Goal: Feedback & Contribution: Contribute content

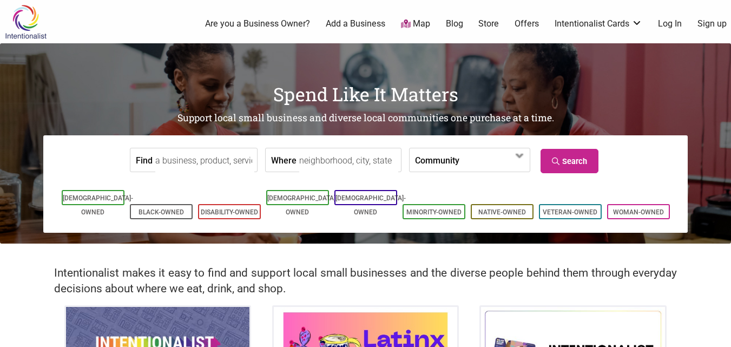
click at [716, 24] on link "Sign up" at bounding box center [711, 24] width 29 height 12
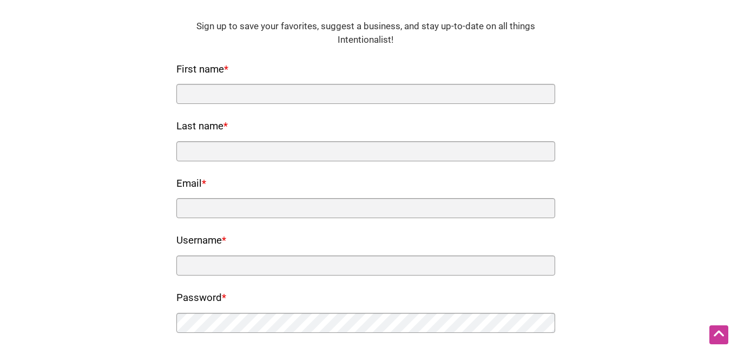
scroll to position [54, 0]
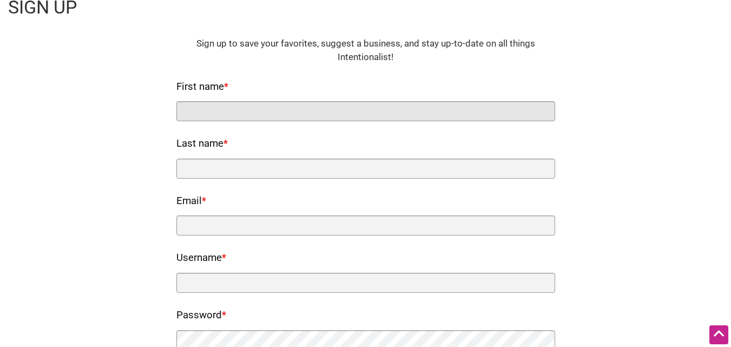
click at [204, 111] on input "First name *" at bounding box center [365, 111] width 379 height 20
type input "Tryst"
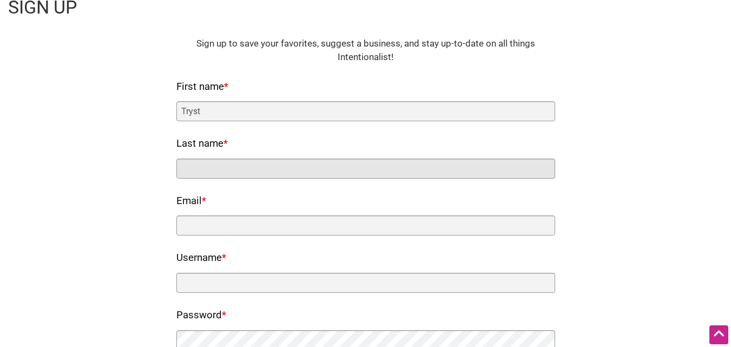
type input "Cafe"
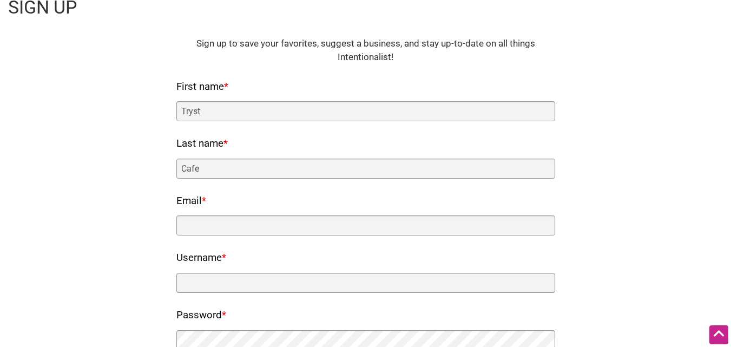
type input "[EMAIL_ADDRESS][DOMAIN_NAME]"
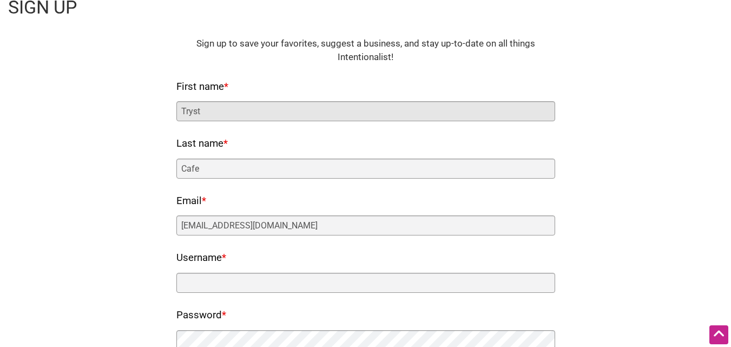
scroll to position [162, 0]
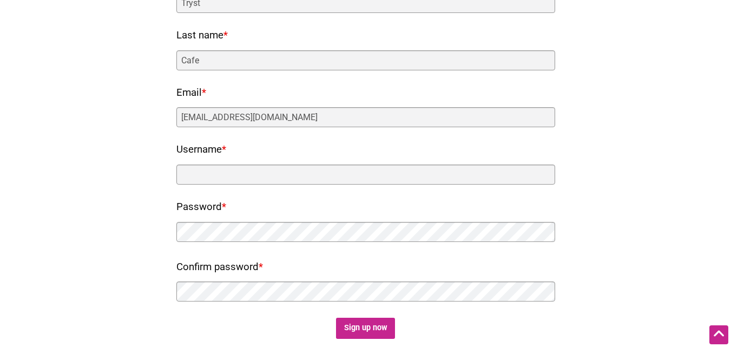
click at [214, 189] on nf-rows-wrap "HTML Sign up to save your favorites, suggest a business, and stay up-to-date on…" at bounding box center [365, 134] width 379 height 411
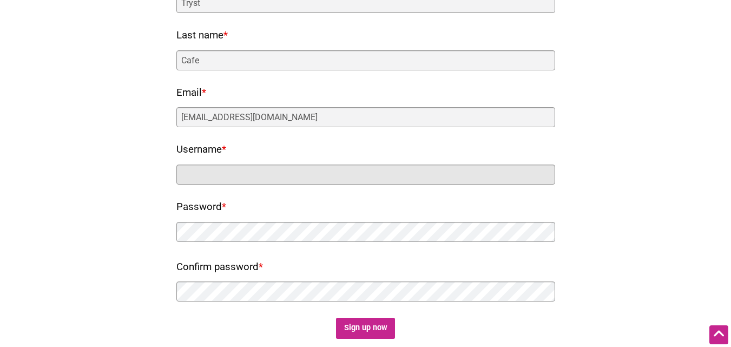
click at [214, 179] on input "Username *" at bounding box center [365, 174] width 379 height 20
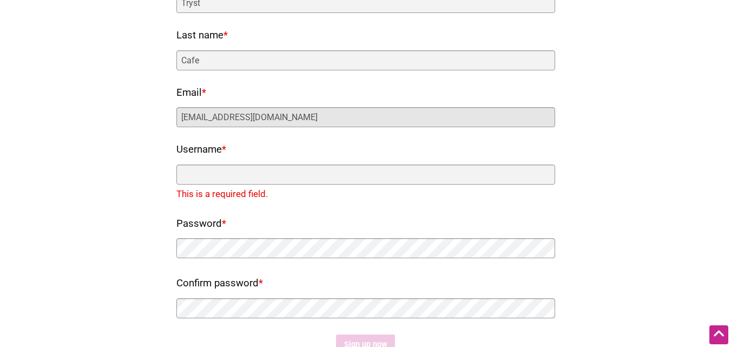
drag, startPoint x: 233, startPoint y: 119, endPoint x: 199, endPoint y: 120, distance: 34.1
click at [199, 120] on input "info.trystcafe@gmail.com" at bounding box center [365, 117] width 379 height 20
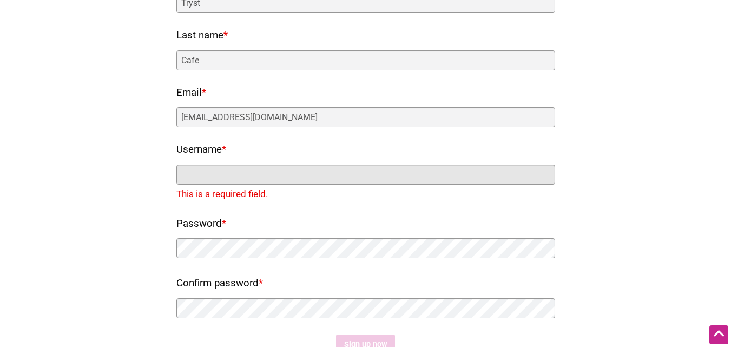
click at [205, 184] on input "Username *" at bounding box center [365, 174] width 379 height 20
paste input "trystcafe"
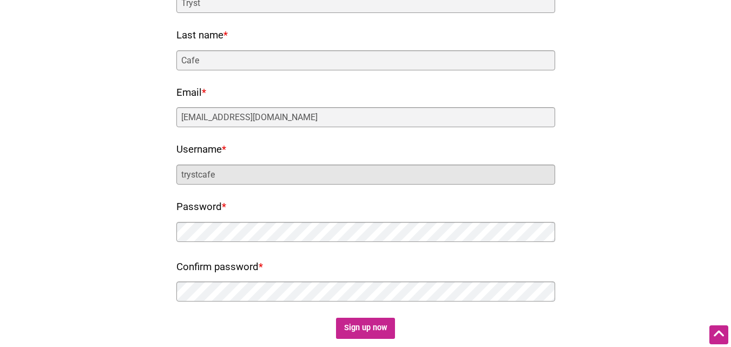
type input "trystcafe"
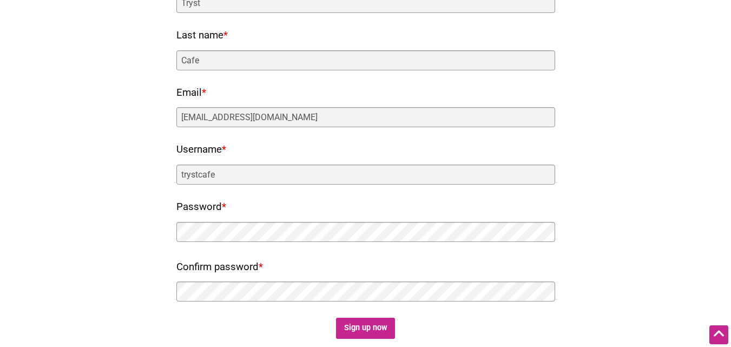
click at [215, 241] on div at bounding box center [365, 233] width 379 height 23
click at [381, 326] on input "Sign up now" at bounding box center [365, 328] width 59 height 21
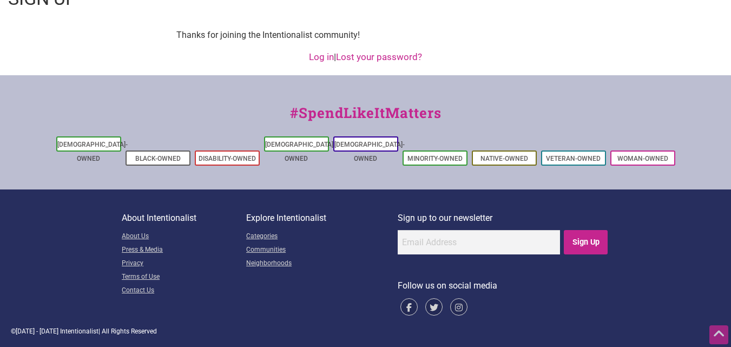
scroll to position [0, 0]
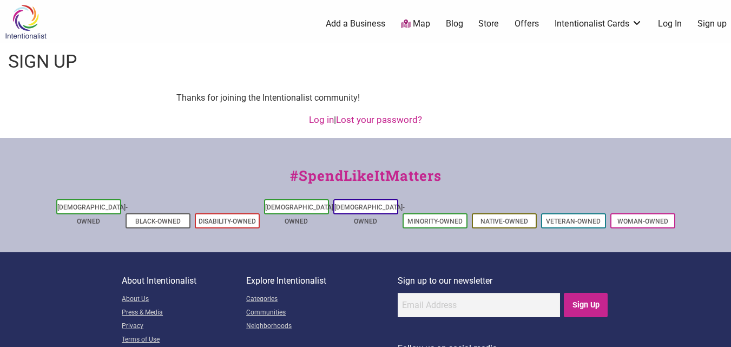
click at [343, 27] on link "Add a Business" at bounding box center [356, 24] width 60 height 12
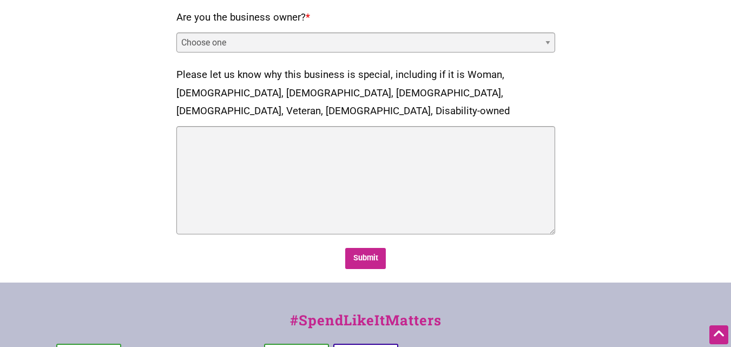
scroll to position [433, 0]
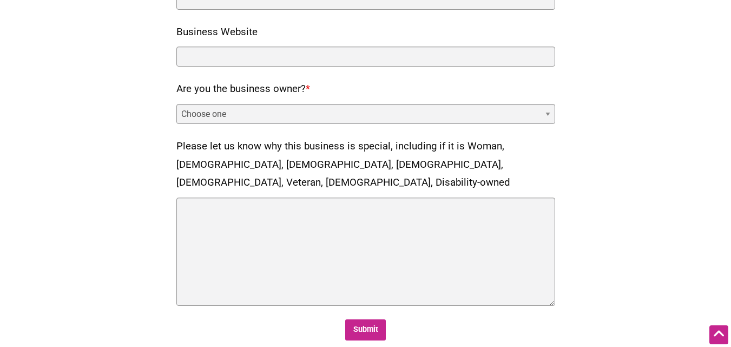
click at [234, 101] on div "Are you the business owner? * Choose one Yes No" at bounding box center [365, 102] width 379 height 44
click at [227, 113] on select "Choose one Yes No" at bounding box center [365, 114] width 379 height 20
click at [226, 113] on select "Choose one Yes No" at bounding box center [365, 114] width 379 height 20
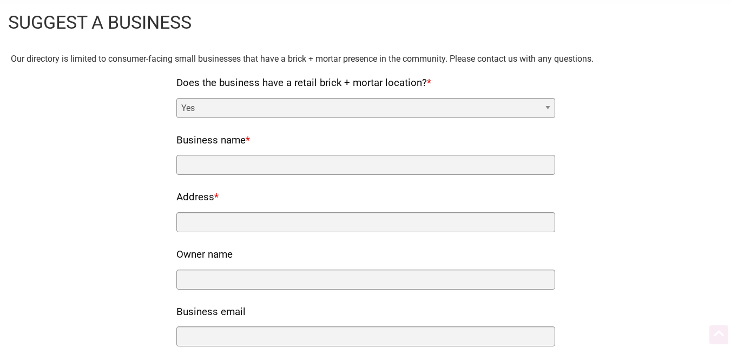
scroll to position [0, 0]
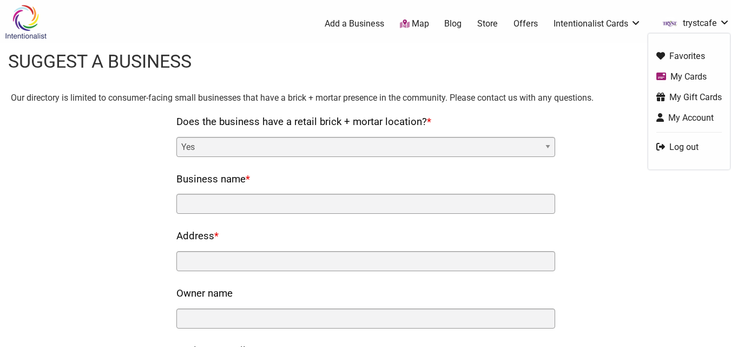
click at [701, 28] on link "trystcafe" at bounding box center [693, 23] width 73 height 19
click at [683, 114] on link "My Account" at bounding box center [688, 117] width 65 height 12
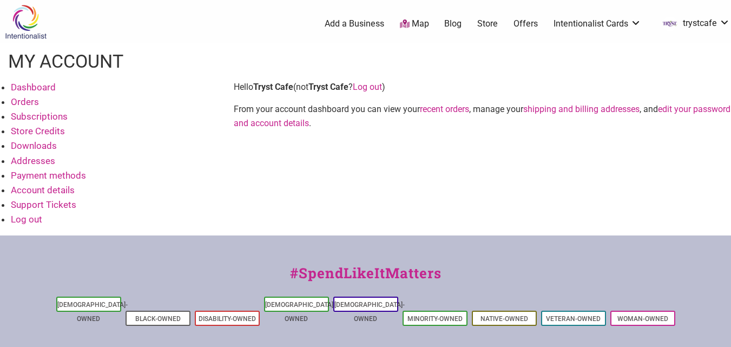
click at [331, 27] on link "Add a Business" at bounding box center [355, 24] width 60 height 12
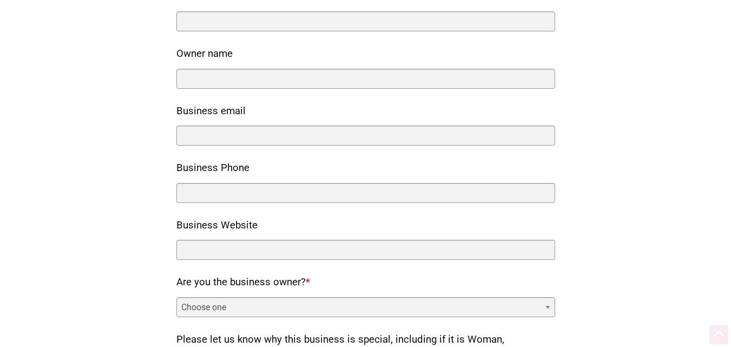
scroll to position [271, 0]
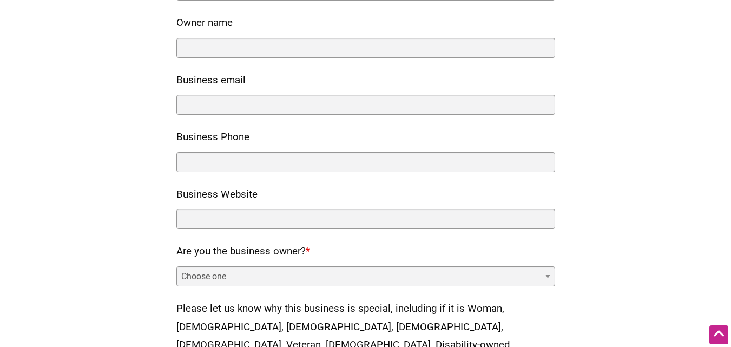
click at [245, 37] on div "Owner name" at bounding box center [365, 36] width 379 height 44
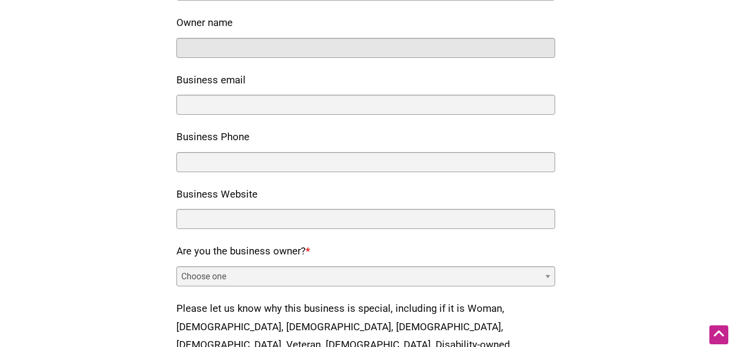
click at [245, 49] on input "Owner name" at bounding box center [365, 48] width 379 height 20
type input "Tryst Cafe"
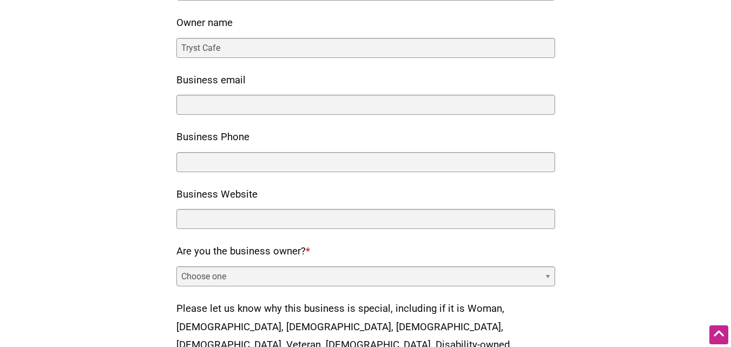
type input "4205 S Gilbert Rd, Chandler, AZ 85249, USA"
type input "info.trystcafe@gmail.com"
type input "4806561011"
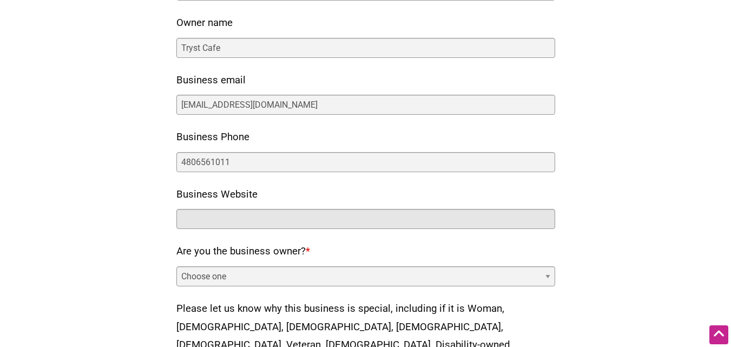
click at [220, 222] on input "Business Website" at bounding box center [365, 219] width 379 height 20
paste input "https://trystcafe.com/"
paste input "text"
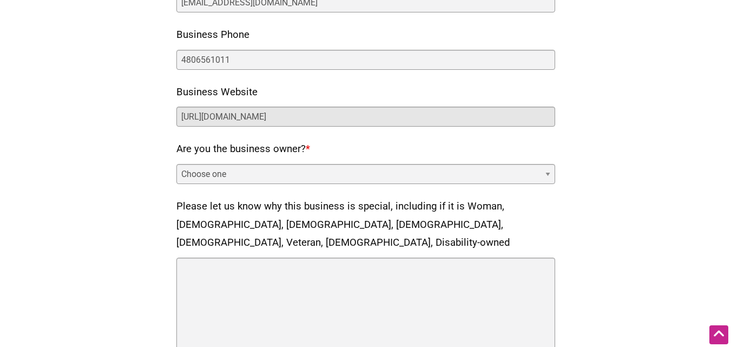
scroll to position [379, 0]
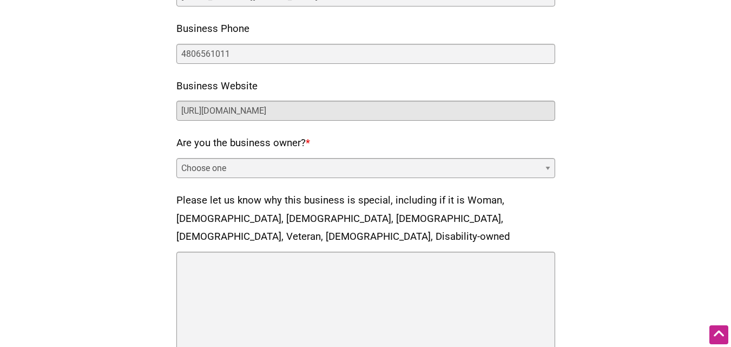
type input "https://trystcafe.com/"
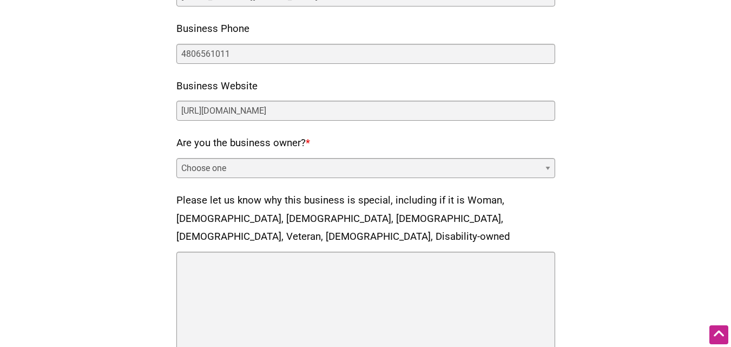
click at [198, 154] on div "Are you the business owner? * Choose one Yes No" at bounding box center [365, 156] width 379 height 44
click at [206, 169] on select "Choose one Yes No" at bounding box center [365, 168] width 379 height 20
select select "yes"
click at [176, 158] on select "Choose one Yes No" at bounding box center [365, 168] width 379 height 20
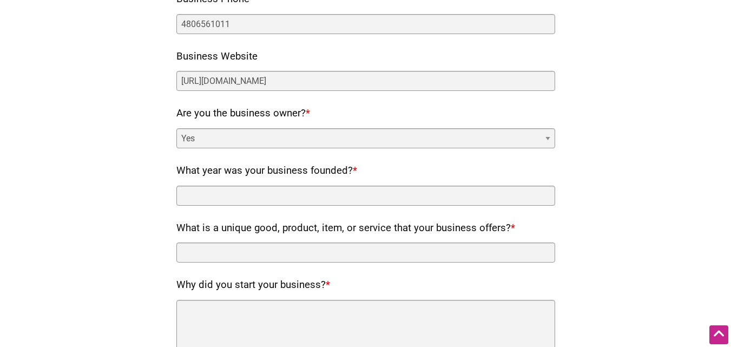
scroll to position [433, 0]
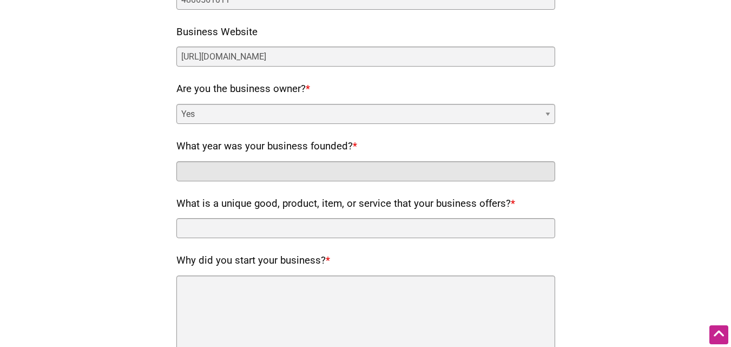
click at [234, 174] on input "What year was your business founded? *" at bounding box center [365, 171] width 379 height 20
type input "Tryst Cafe"
drag, startPoint x: 241, startPoint y: 174, endPoint x: 158, endPoint y: 170, distance: 83.4
click at [158, 170] on div "Our directory is limited to consumer-facing small businesses that have a brick …" at bounding box center [365, 129] width 709 height 942
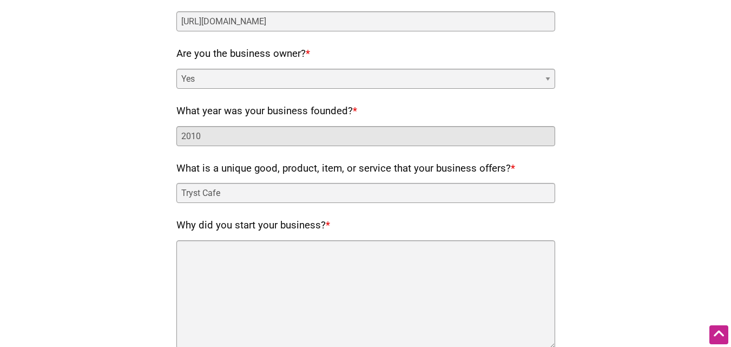
scroll to position [487, 0]
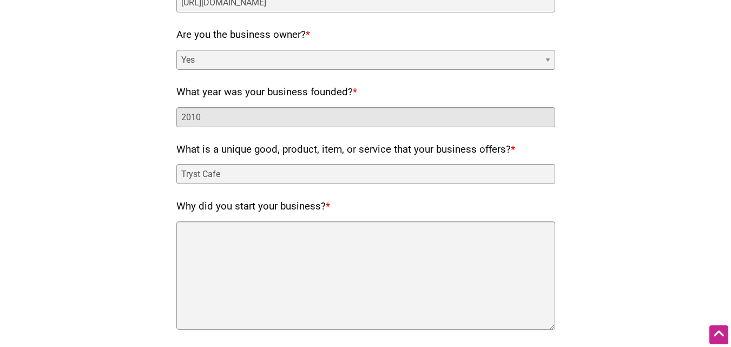
type input "2010"
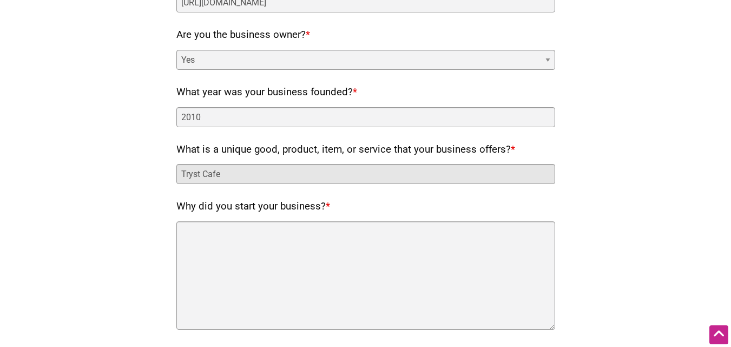
drag, startPoint x: 225, startPoint y: 180, endPoint x: 175, endPoint y: 180, distance: 49.8
click at [175, 180] on div "Our directory is limited to consumer-facing small businesses that have a brick …" at bounding box center [365, 75] width 709 height 942
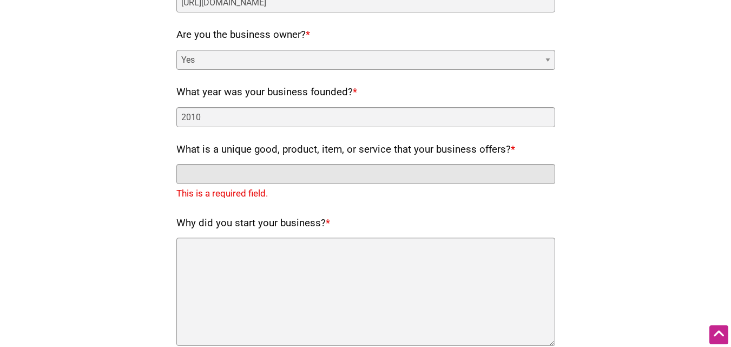
click at [195, 172] on input "What is a unique good, product, item, or service that your business offers? *" at bounding box center [365, 174] width 379 height 20
paste input "sweet potato tots"
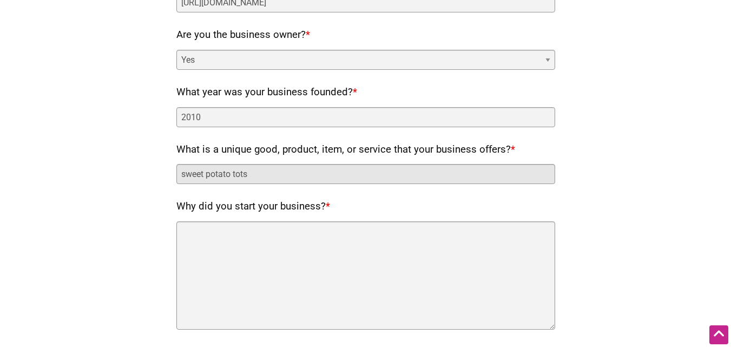
type input "sweet potato tots"
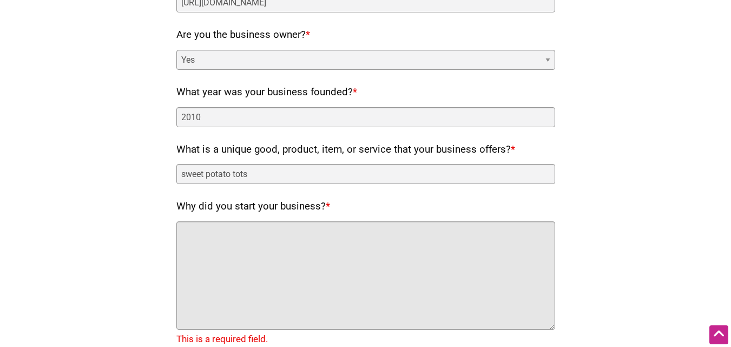
click at [248, 258] on textarea "Why did you start your business? *" at bounding box center [365, 275] width 379 height 108
paste textarea "Tryst Café, a beloved culinary gem with a 14-year legacy, offers an elevated di…"
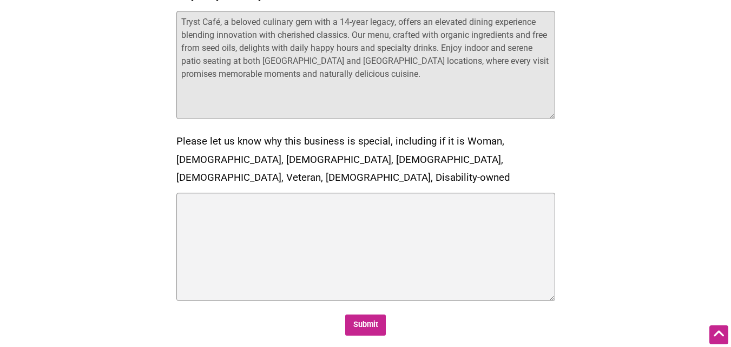
scroll to position [703, 0]
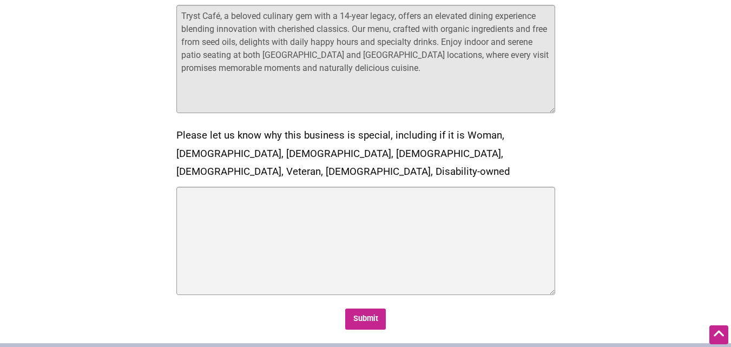
type textarea "Tryst Café, a beloved culinary gem with a 14-year legacy, offers an elevated di…"
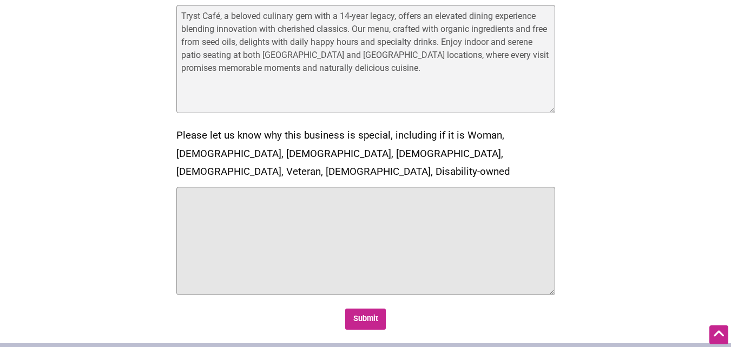
click at [219, 210] on textarea "Please let us know why this business is special, including if it is Woman, Blac…" at bounding box center [365, 241] width 379 height 108
click at [276, 235] on textarea "Please let us know why this business is special, including if it is Woman, Blac…" at bounding box center [365, 241] width 379 height 108
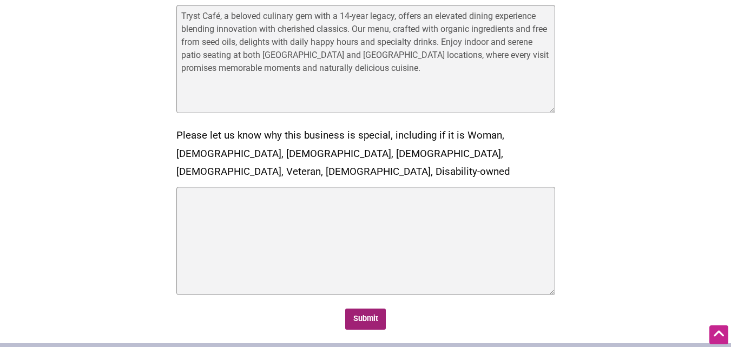
click at [365, 308] on input "Submit" at bounding box center [365, 318] width 41 height 21
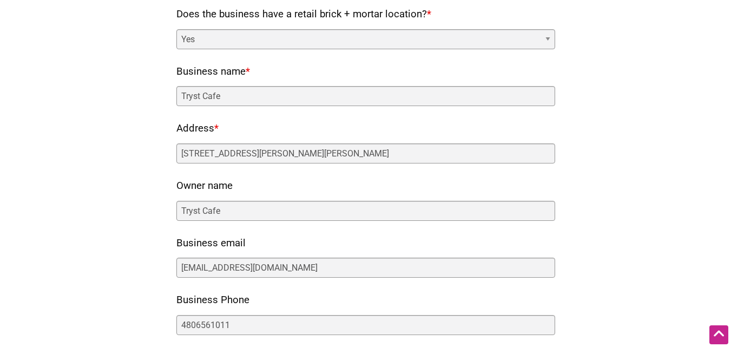
scroll to position [0, 0]
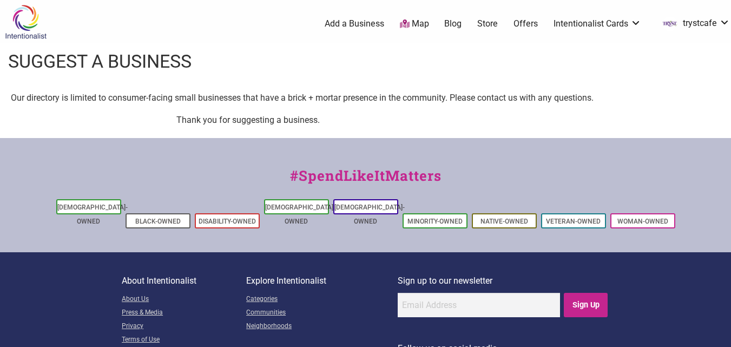
drag, startPoint x: 398, startPoint y: 23, endPoint x: 404, endPoint y: 25, distance: 6.7
click at [400, 25] on ul "0 Add a Business Map Blog Store Offers Intentionalist Cards Buy Black Card Inte…" at bounding box center [417, 23] width 639 height 19
click at [405, 25] on icon at bounding box center [405, 23] width 10 height 9
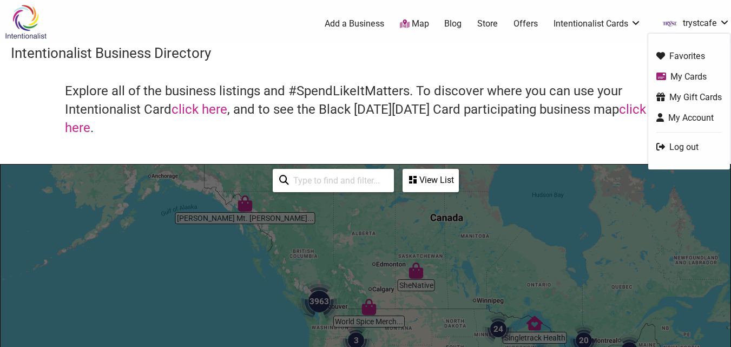
click at [708, 20] on link "trystcafe" at bounding box center [693, 23] width 73 height 19
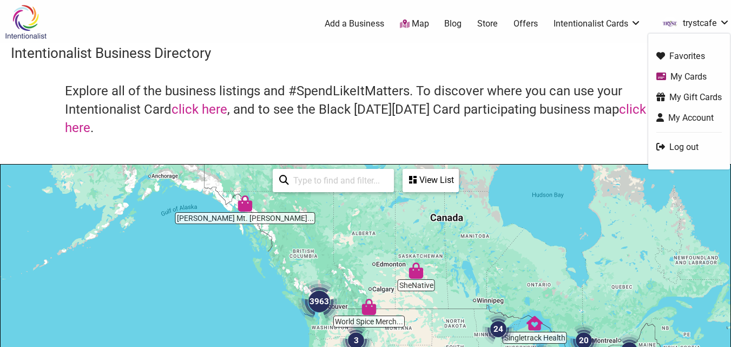
click at [705, 73] on link "My Cards" at bounding box center [688, 76] width 65 height 12
click at [691, 76] on link "My Cards" at bounding box center [688, 76] width 65 height 12
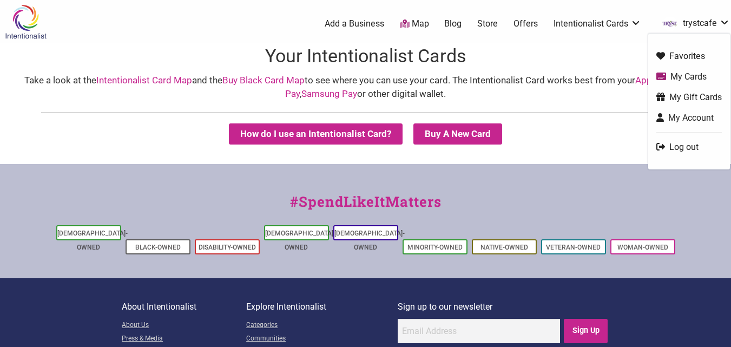
click at [705, 23] on link "trystcafe" at bounding box center [693, 23] width 73 height 19
click at [691, 114] on link "My Account" at bounding box center [688, 117] width 65 height 12
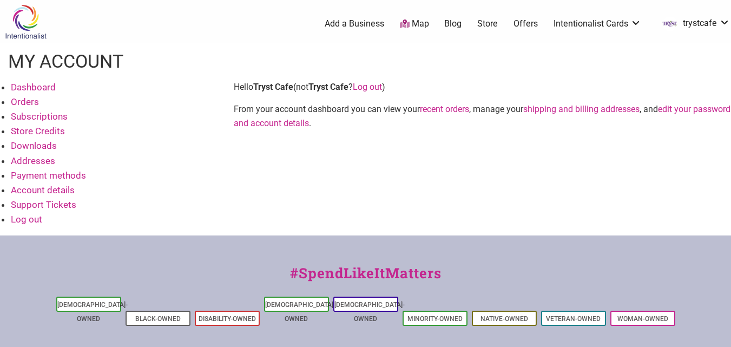
click at [46, 87] on link "Dashboard" at bounding box center [33, 87] width 45 height 11
click at [53, 192] on link "Account details" at bounding box center [43, 189] width 64 height 11
